Goal: Task Accomplishment & Management: Complete application form

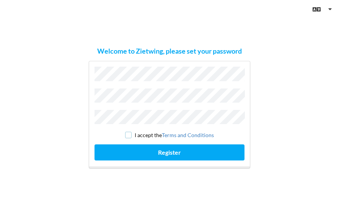
click at [128, 133] on input "checkbox" at bounding box center [128, 134] width 6 height 6
checkbox input "true"
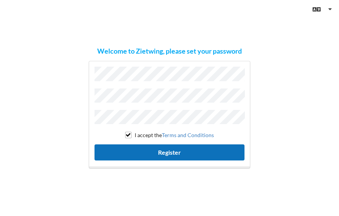
click at [167, 150] on button "Register" at bounding box center [169, 152] width 150 height 16
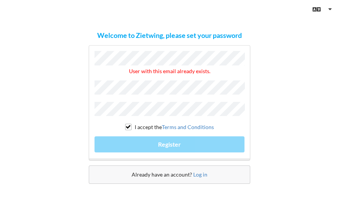
click at [199, 175] on div "Already have an account? Log in" at bounding box center [169, 174] width 161 height 18
drag, startPoint x: 193, startPoint y: 168, endPoint x: 152, endPoint y: 171, distance: 41.4
click at [152, 171] on span "Already have an account?" at bounding box center [161, 174] width 60 height 6
click at [183, 172] on span "Already have an account?" at bounding box center [161, 174] width 60 height 6
click at [200, 172] on link "Log in" at bounding box center [200, 174] width 14 height 6
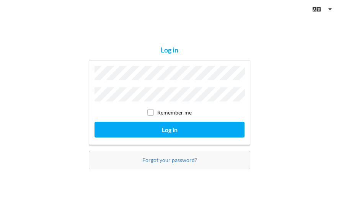
click at [149, 109] on input "checkbox" at bounding box center [150, 112] width 6 height 6
checkbox input "true"
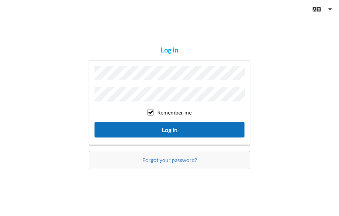
click at [169, 128] on button "Log in" at bounding box center [169, 130] width 150 height 16
click at [163, 126] on button "Log in" at bounding box center [169, 130] width 150 height 16
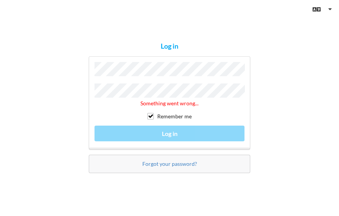
click at [251, 31] on div "Log in Something went wrong... Remember me Log in Forgot your password?" at bounding box center [169, 108] width 339 height 216
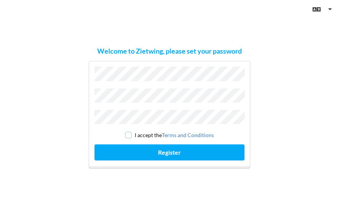
click at [128, 133] on input "checkbox" at bounding box center [128, 134] width 6 height 6
checkbox input "true"
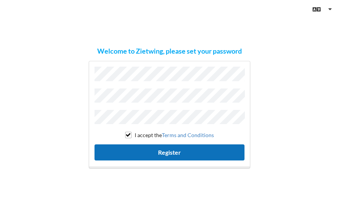
click at [172, 149] on button "Register" at bounding box center [169, 152] width 150 height 16
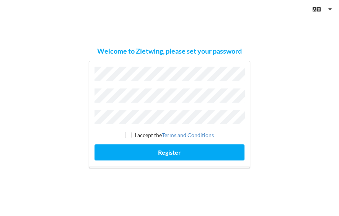
click at [277, 133] on div "Welcome to Zietwing, please set your password I accept the Terms and Conditions…" at bounding box center [169, 108] width 339 height 216
click at [128, 131] on input "checkbox" at bounding box center [128, 134] width 6 height 6
checkbox input "true"
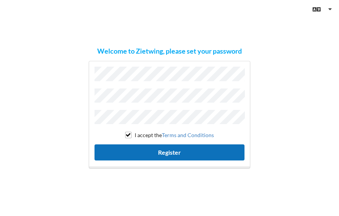
click at [169, 148] on button "Register" at bounding box center [169, 152] width 150 height 16
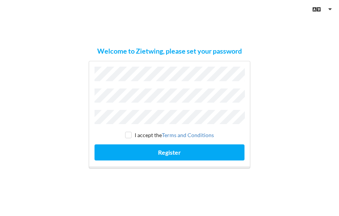
click at [244, 190] on div "Welcome to Zietwing, please set your password I accept the Terms and Conditions…" at bounding box center [169, 108] width 339 height 216
click at [128, 131] on input "checkbox" at bounding box center [128, 134] width 6 height 6
checkbox input "true"
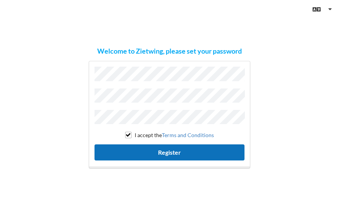
click at [173, 150] on button "Register" at bounding box center [169, 152] width 150 height 16
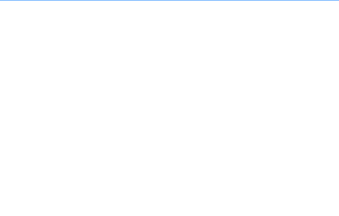
click at [169, 167] on button "Register" at bounding box center [169, 170] width 150 height 16
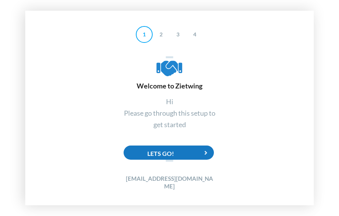
click at [167, 157] on div "Lets Go!" at bounding box center [168, 152] width 90 height 14
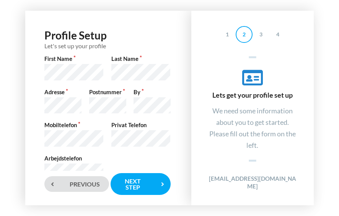
click at [101, 136] on div "Mobiltelefon Privat Telefon" at bounding box center [107, 134] width 133 height 27
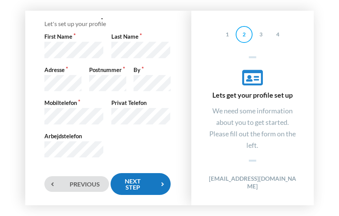
click at [131, 184] on div "Next step" at bounding box center [140, 184] width 60 height 22
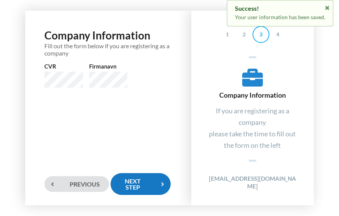
click at [131, 184] on div "Next step" at bounding box center [140, 184] width 60 height 22
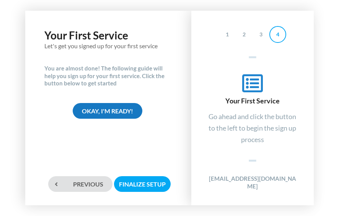
click at [108, 112] on div "Okay, I'm ready!" at bounding box center [108, 111] width 70 height 16
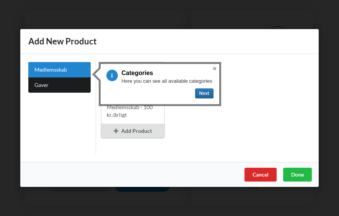
click at [214, 67] on button "Close" at bounding box center [214, 68] width 9 height 9
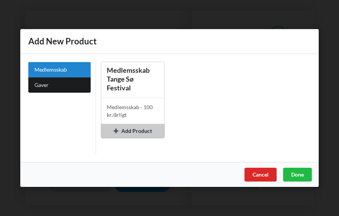
click at [125, 129] on div "Add Product" at bounding box center [132, 131] width 63 height 14
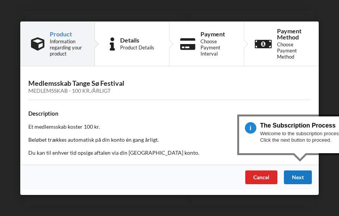
click at [296, 173] on div "Next" at bounding box center [298, 177] width 28 height 14
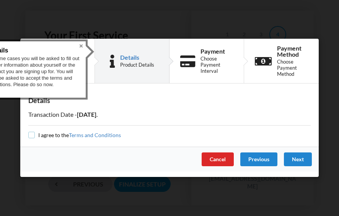
click at [31, 137] on input "checkbox" at bounding box center [31, 134] width 6 height 6
checkbox input "true"
click at [298, 157] on div "Next" at bounding box center [298, 159] width 28 height 14
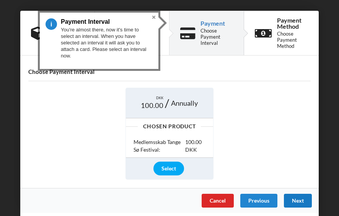
click at [296, 197] on div "Next" at bounding box center [298, 200] width 28 height 14
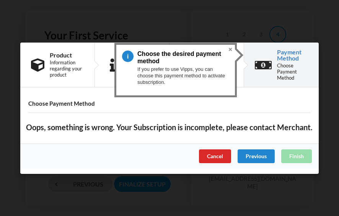
click at [230, 49] on button "Close" at bounding box center [229, 49] width 9 height 9
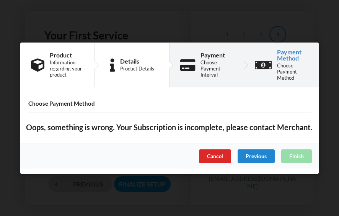
click at [208, 59] on div "Choose Payment Interval" at bounding box center [216, 68] width 32 height 18
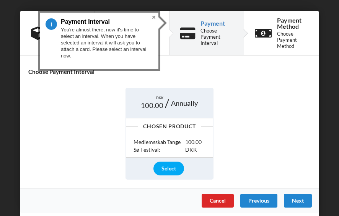
click at [153, 18] on button "Close" at bounding box center [153, 17] width 9 height 9
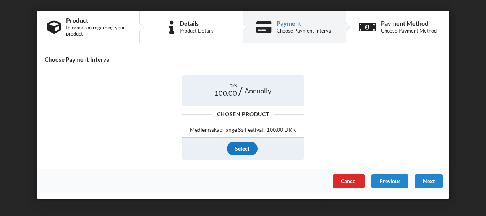
click at [241, 149] on div "Select" at bounding box center [242, 148] width 31 height 14
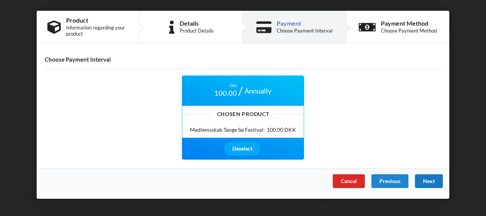
click at [338, 178] on div "Next" at bounding box center [429, 181] width 28 height 14
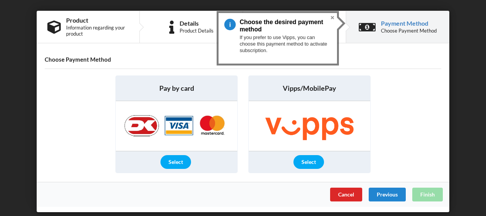
click at [333, 17] on button "Close" at bounding box center [332, 17] width 9 height 9
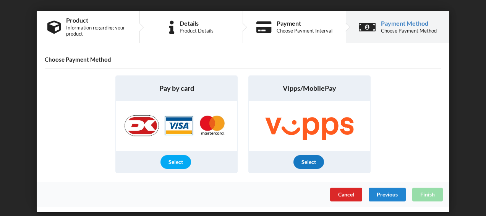
click at [306, 161] on div "Select" at bounding box center [309, 162] width 31 height 14
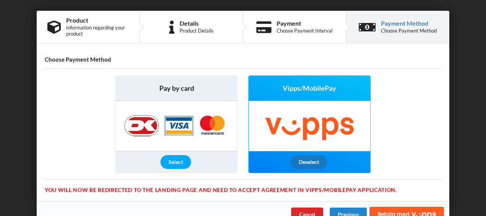
scroll to position [15, 0]
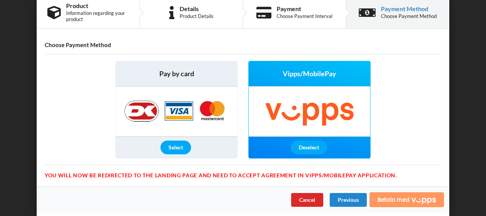
click at [338, 199] on span "Betala med" at bounding box center [394, 199] width 32 height 6
